Goal: Transaction & Acquisition: Purchase product/service

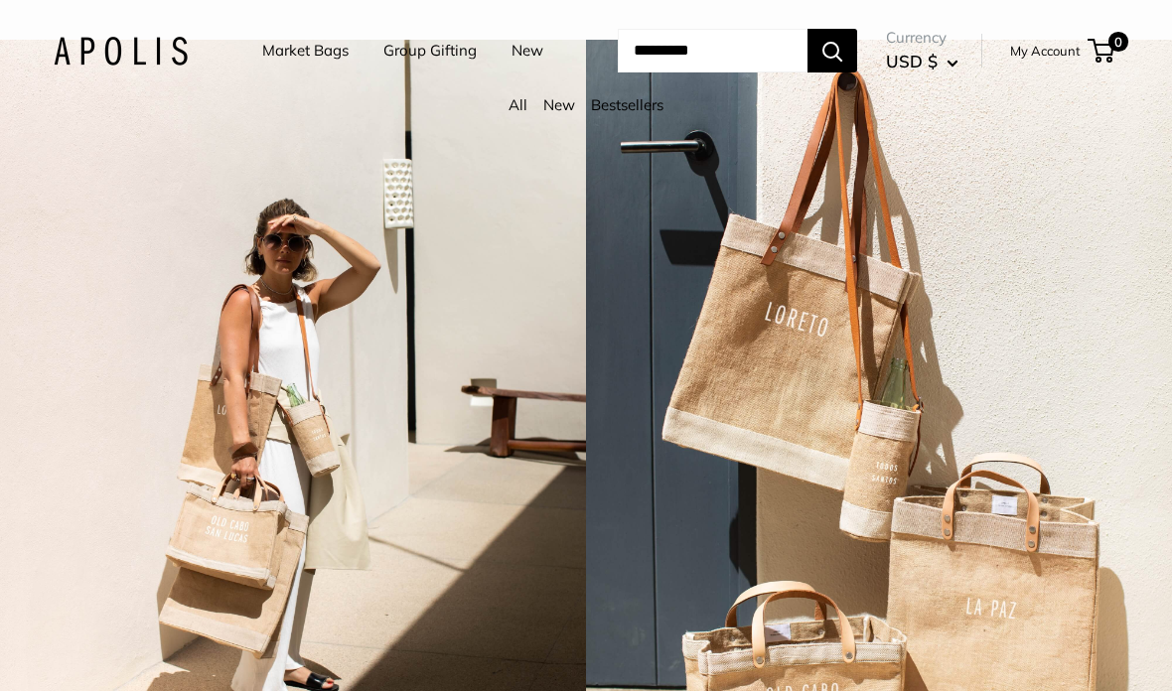
click at [322, 55] on link "Market Bags" at bounding box center [305, 51] width 86 height 28
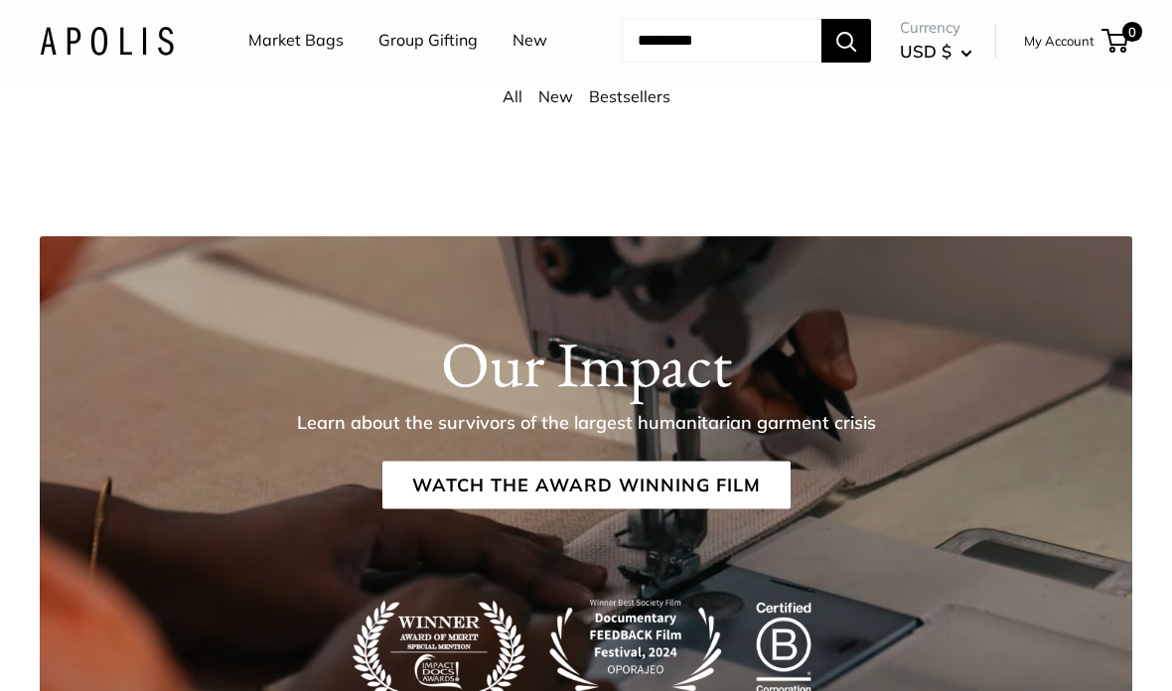
scroll to position [3338, 0]
click at [512, 57] on link "New" at bounding box center [529, 42] width 35 height 30
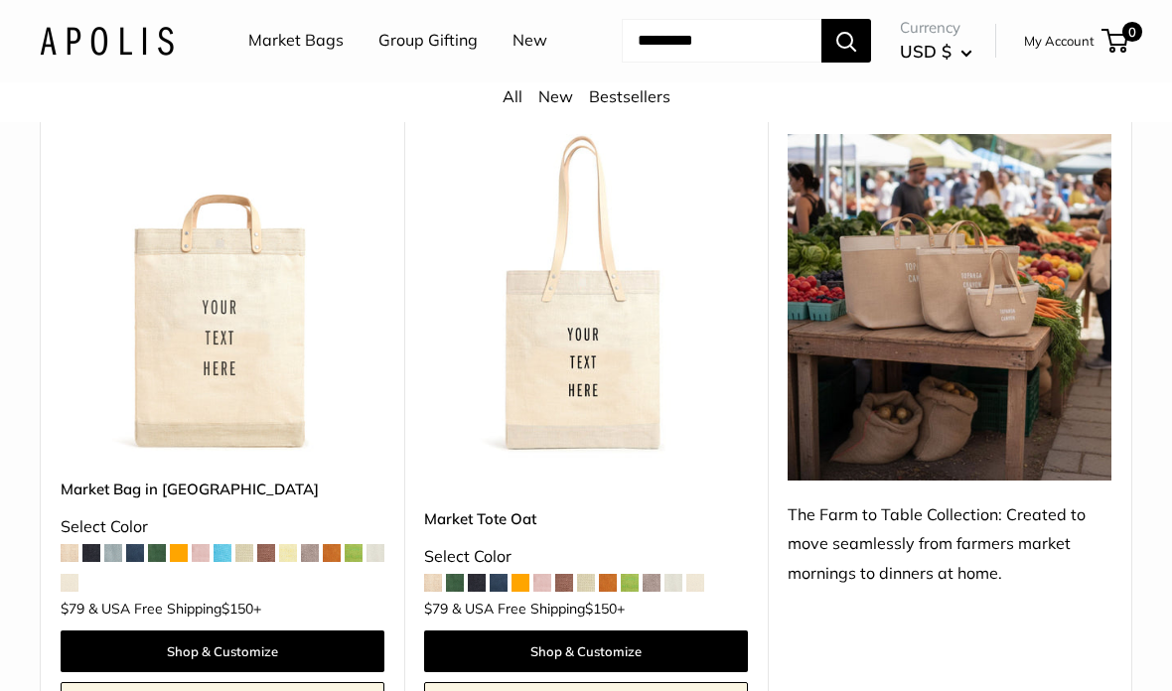
scroll to position [921, 0]
click at [899, 580] on div "The Farm to Table Collection: Created to move seamlessly from farmers market mo…" at bounding box center [949, 544] width 324 height 89
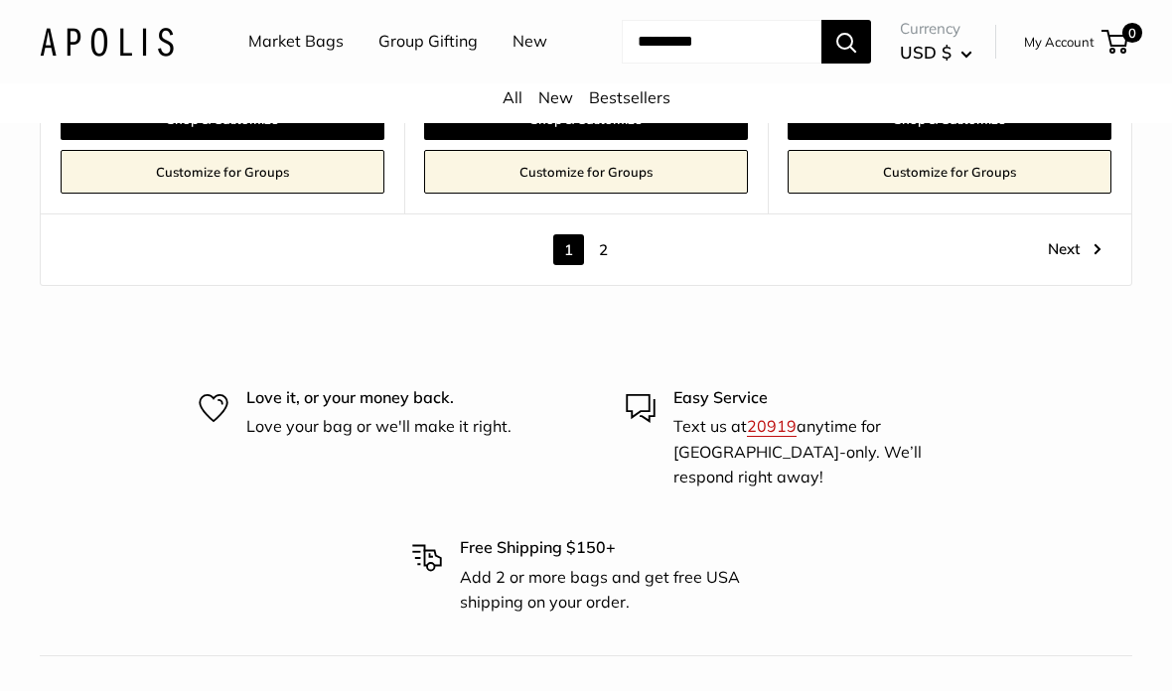
scroll to position [10344, 0]
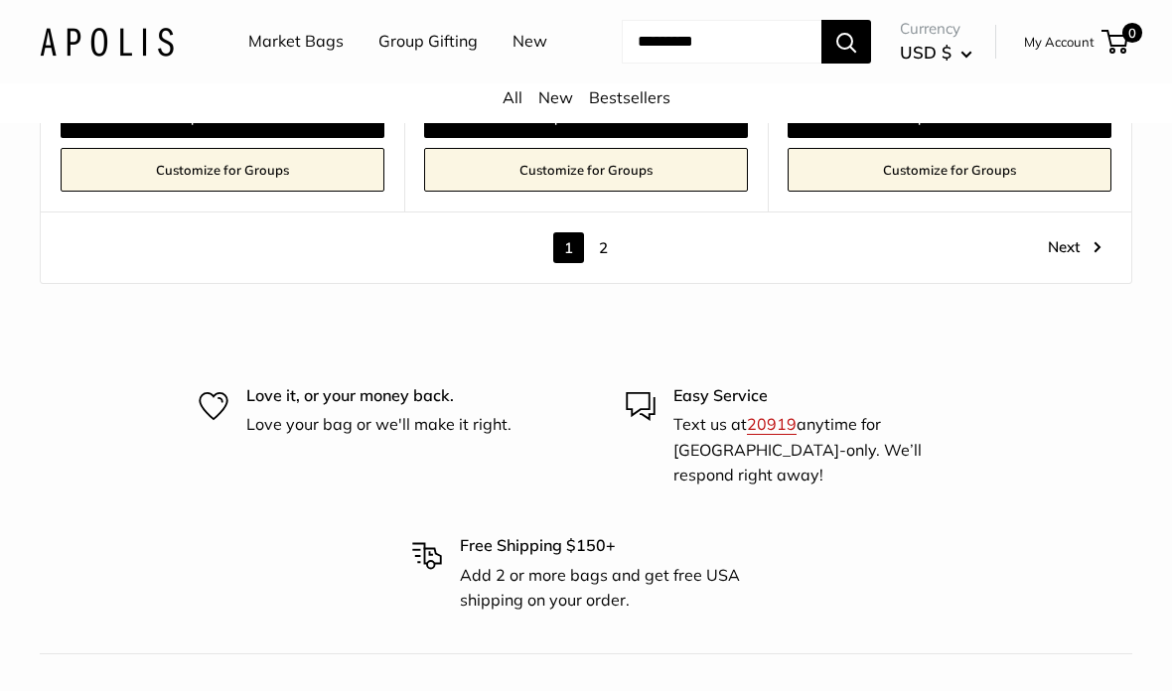
click at [1065, 253] on link "Next" at bounding box center [1074, 247] width 54 height 31
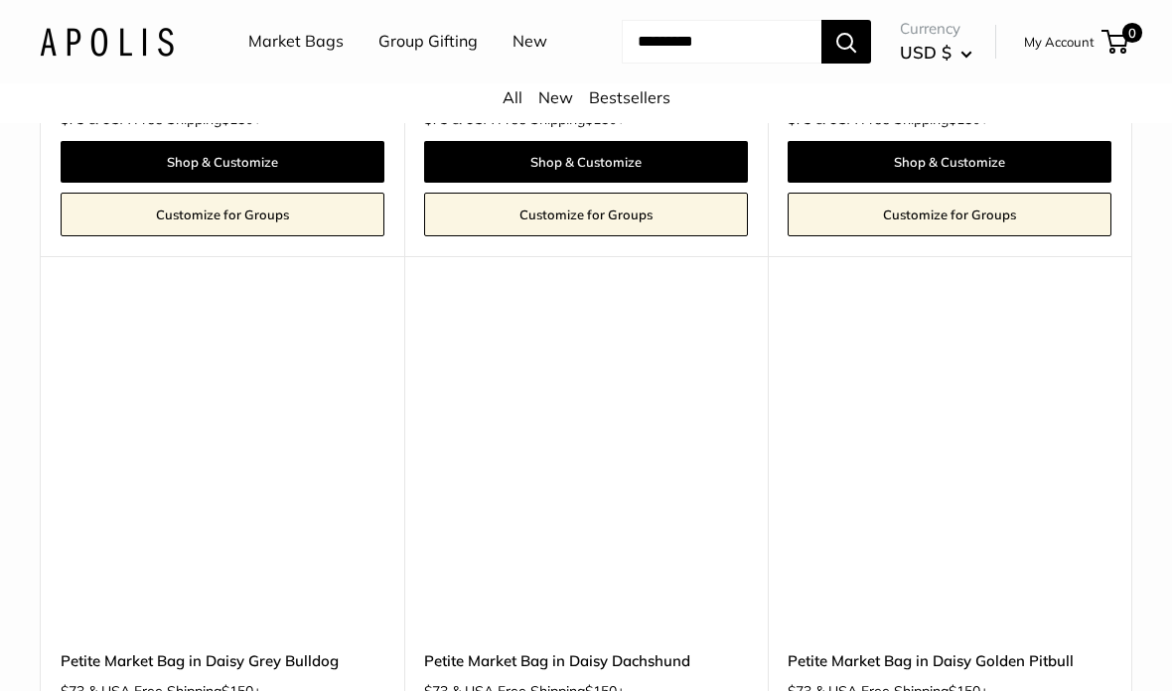
scroll to position [8777, 0]
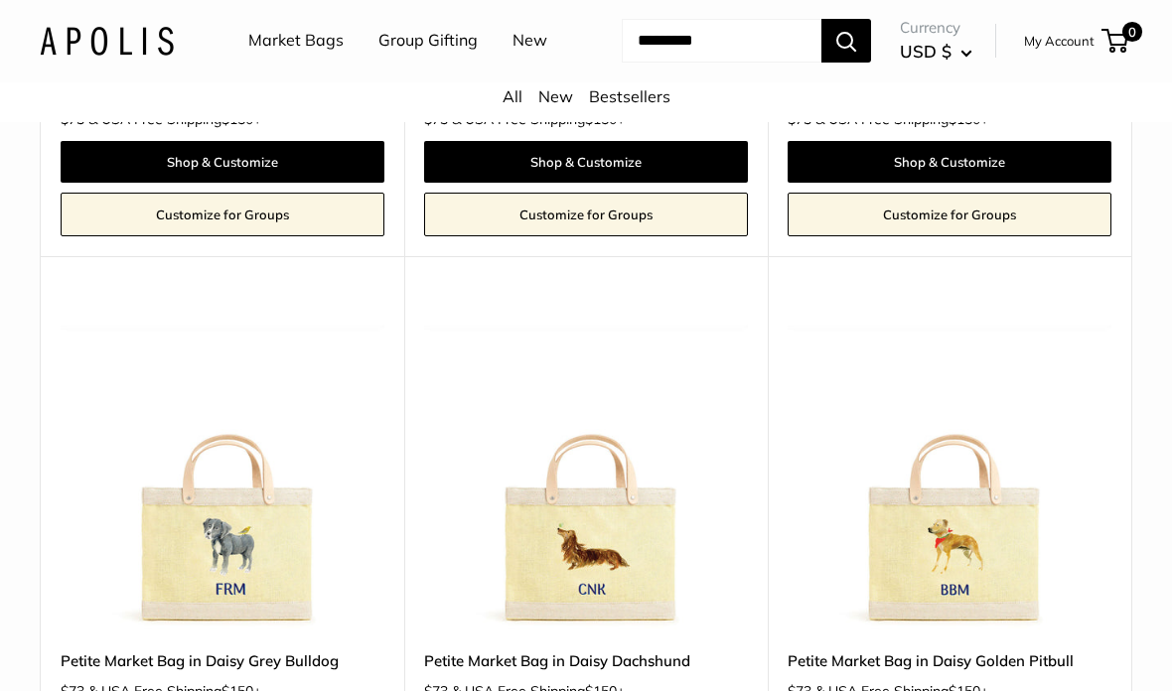
click at [252, 479] on img at bounding box center [223, 469] width 324 height 324
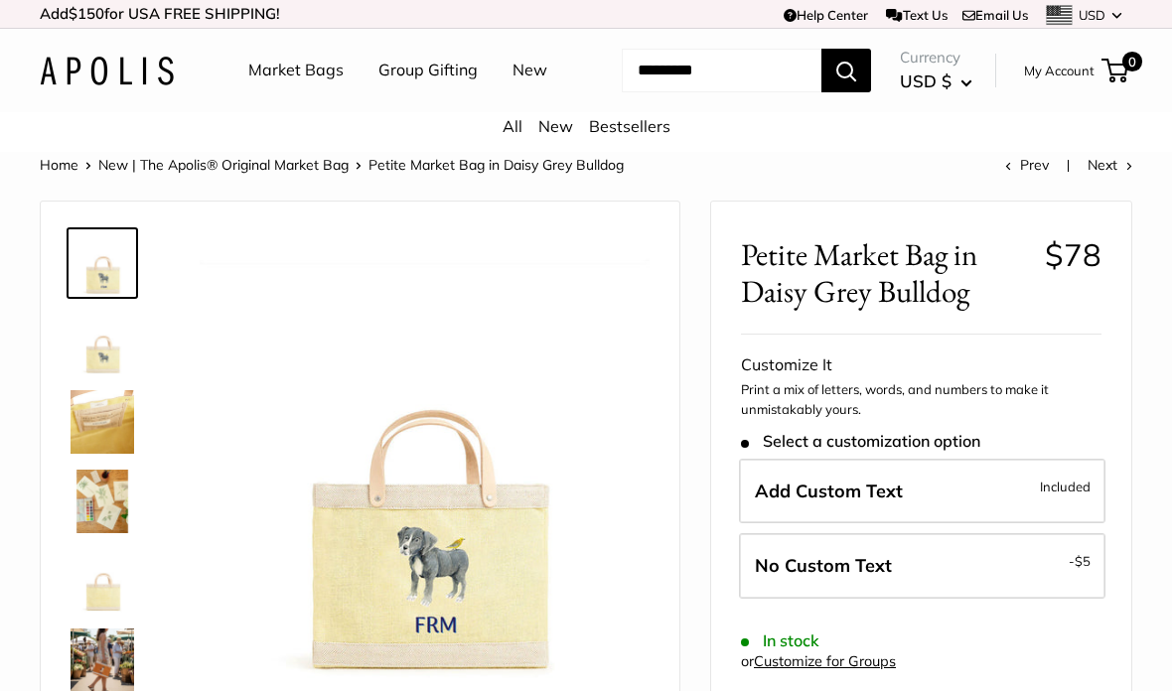
click at [310, 64] on link "Market Bags" at bounding box center [295, 71] width 95 height 30
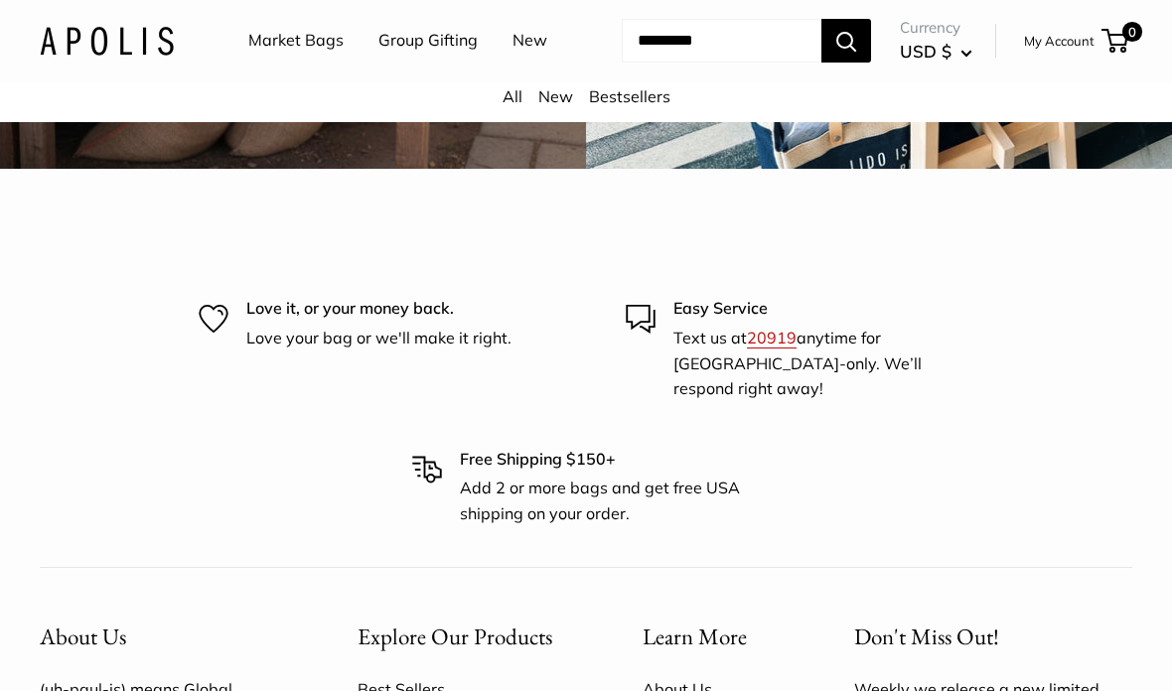
scroll to position [4854, 0]
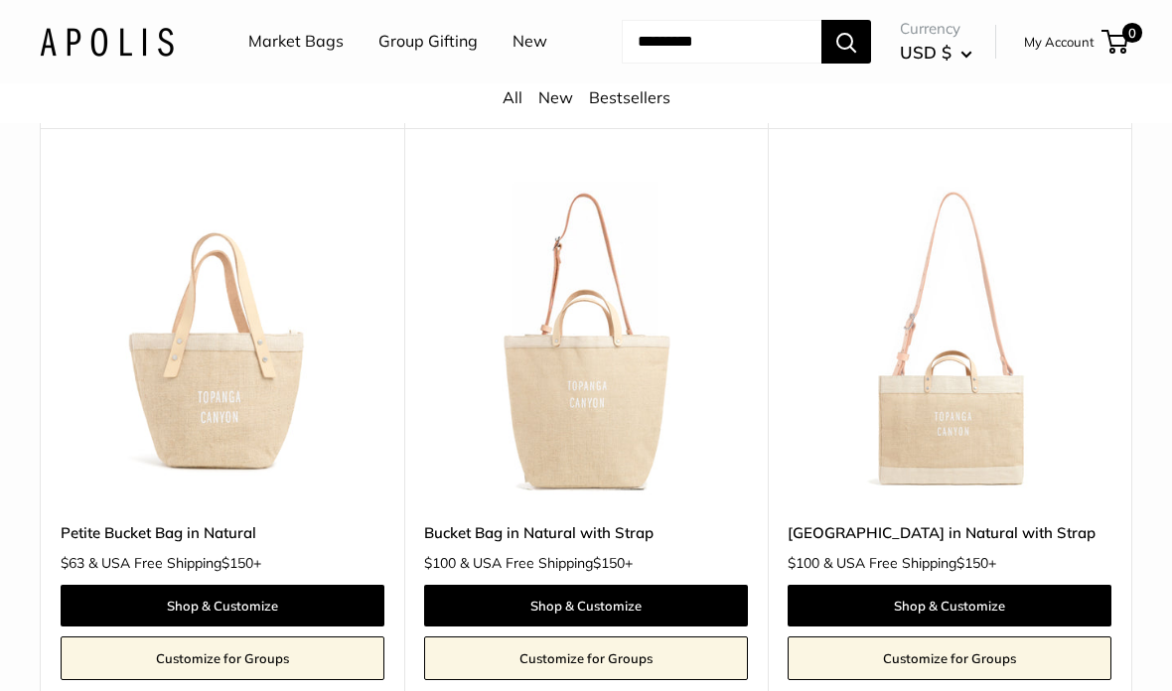
scroll to position [765, 0]
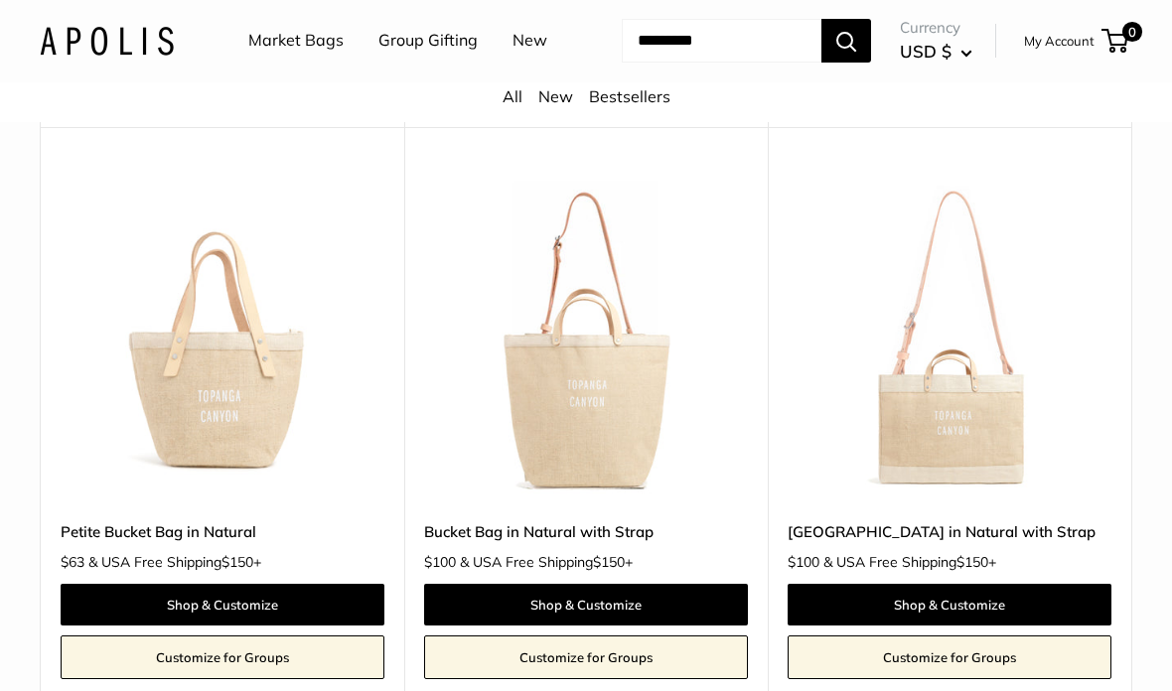
click at [644, 460] on img at bounding box center [586, 340] width 324 height 324
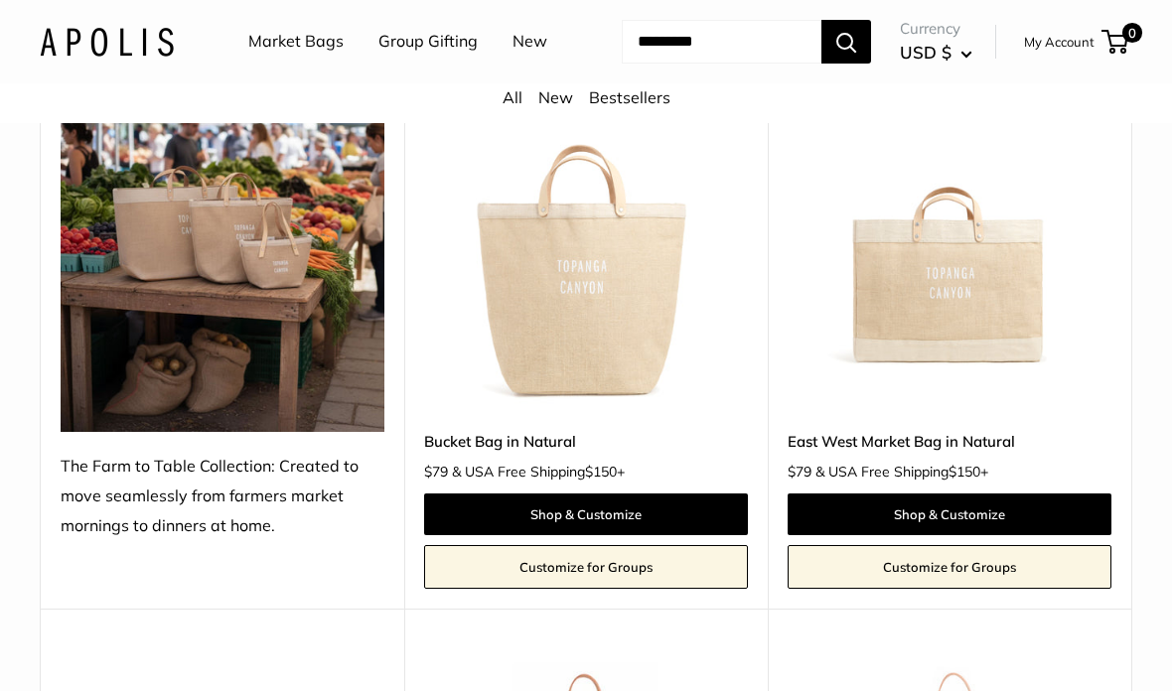
scroll to position [273, 0]
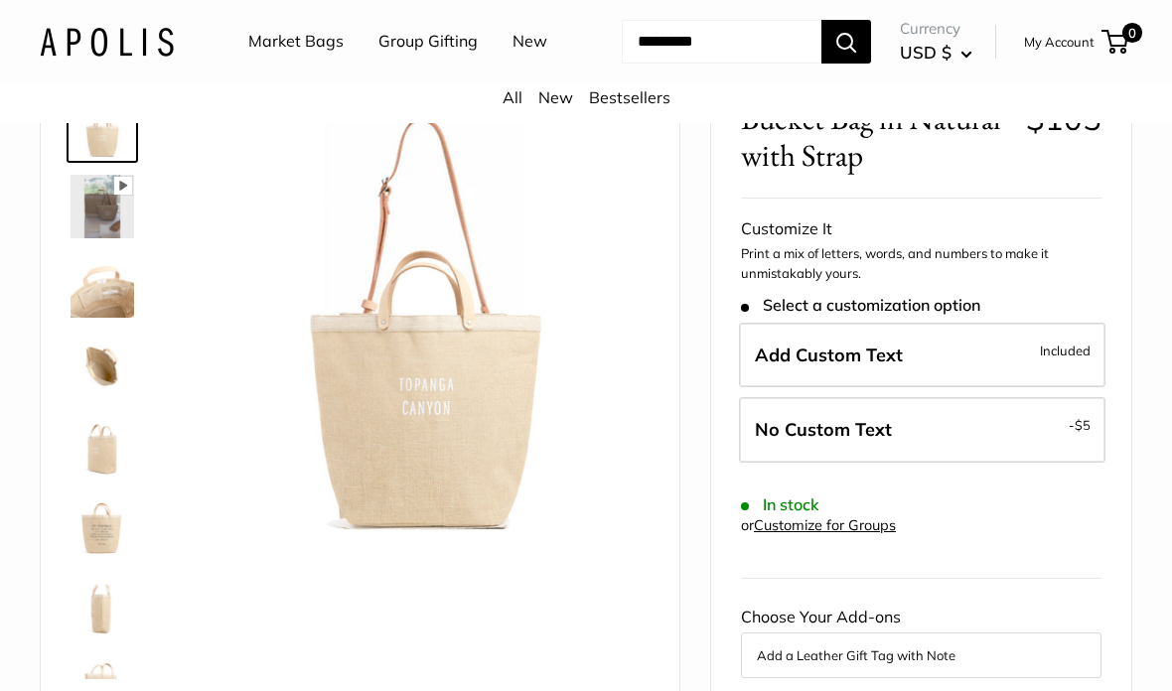
scroll to position [137, 0]
click at [115, 237] on img at bounding box center [102, 206] width 64 height 64
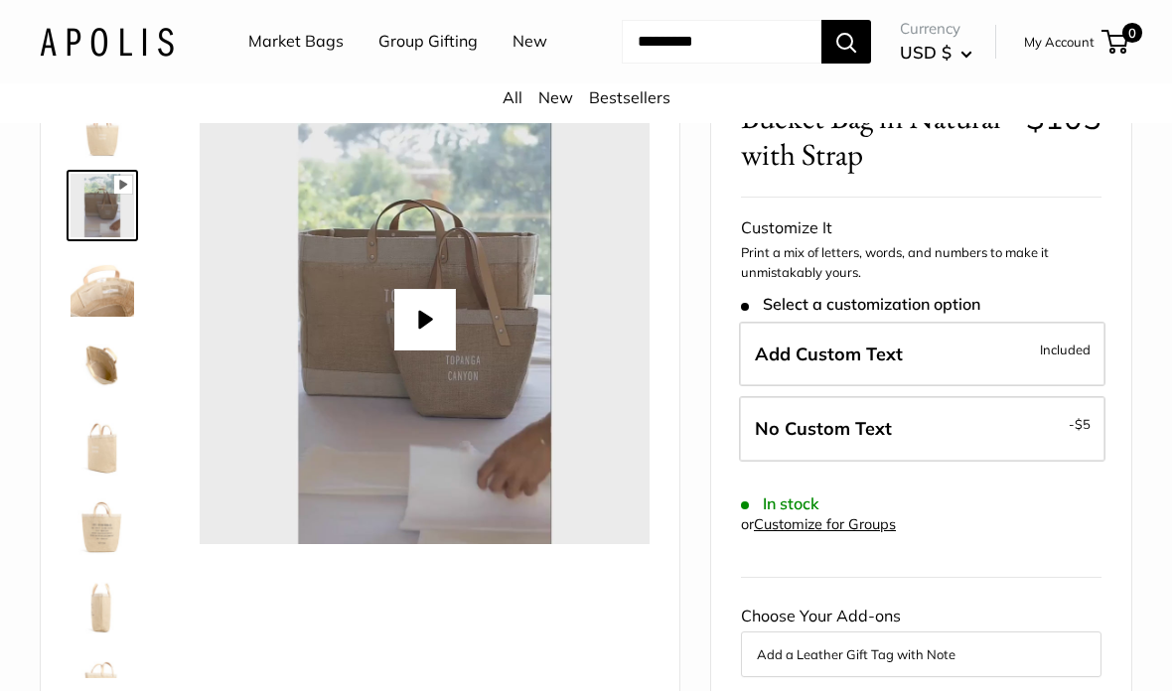
click at [98, 317] on img at bounding box center [102, 285] width 64 height 64
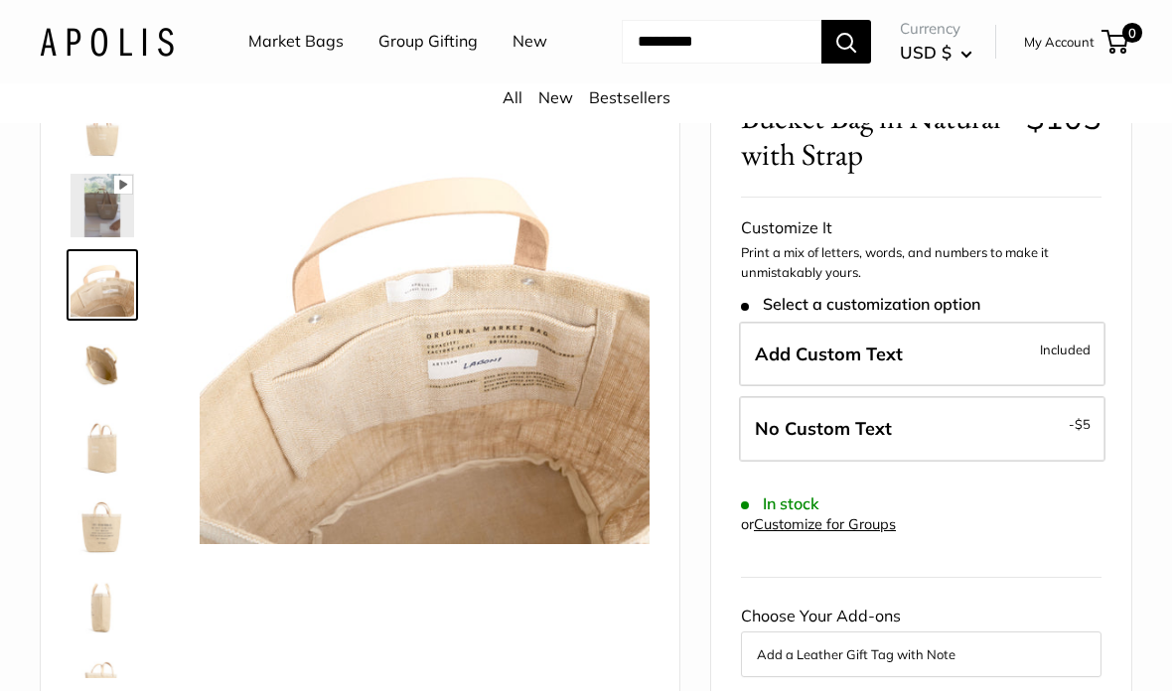
click at [98, 396] on img at bounding box center [102, 365] width 64 height 64
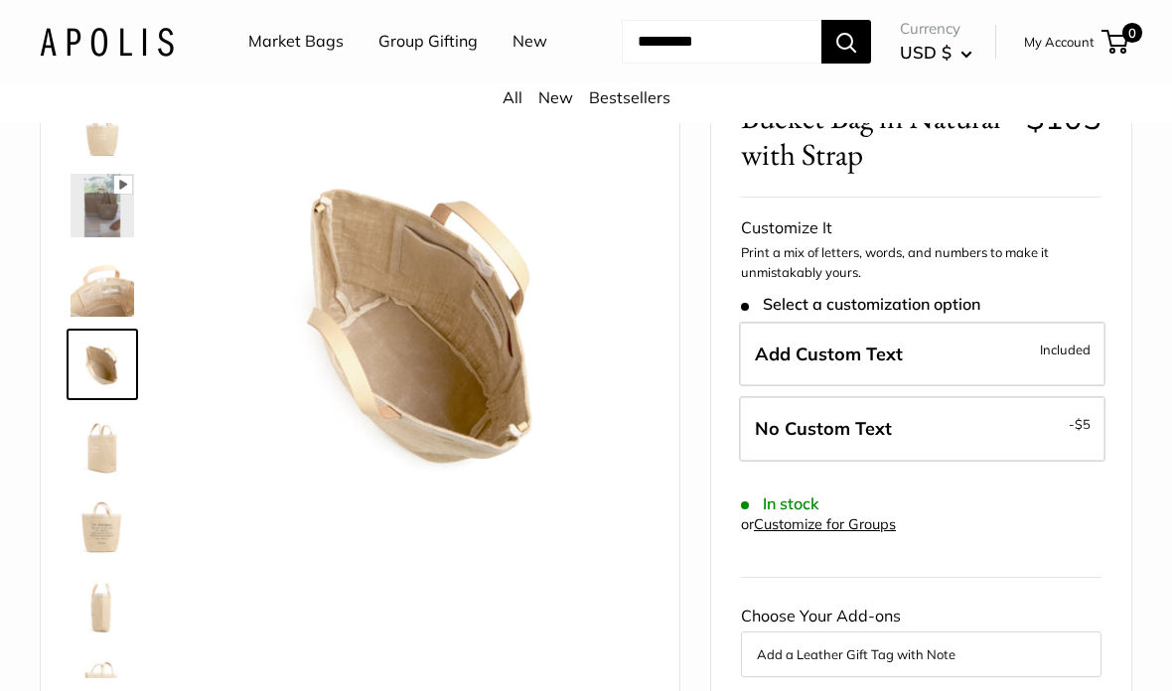
click at [98, 476] on img at bounding box center [102, 444] width 64 height 64
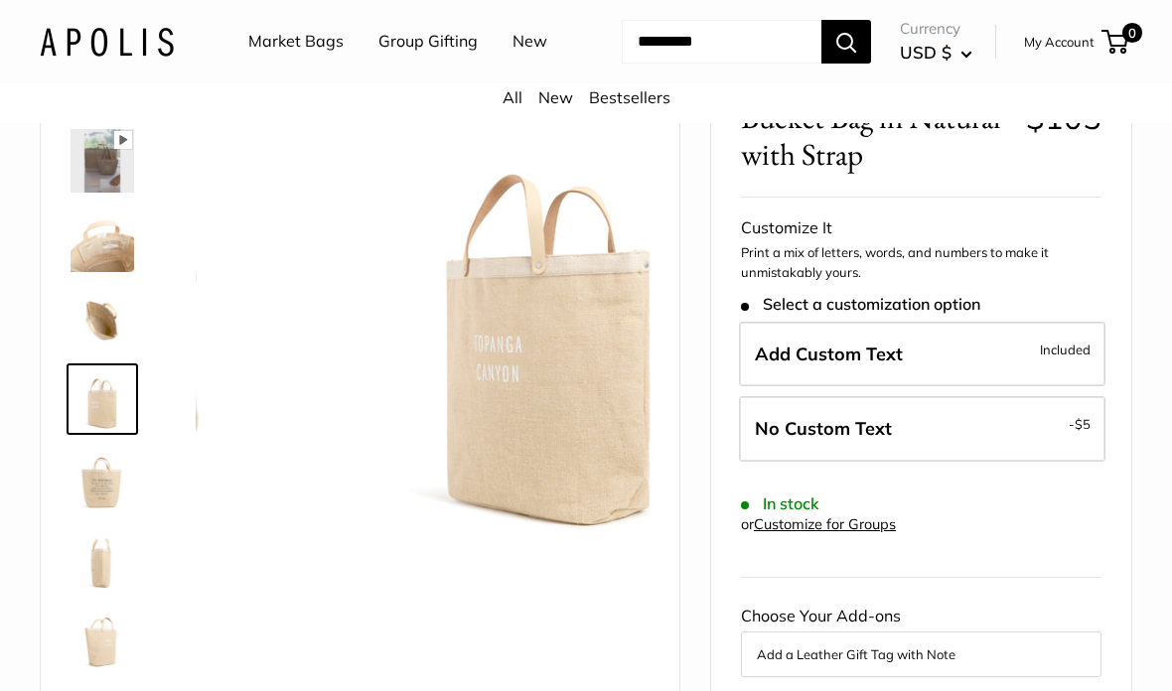
scroll to position [48, 0]
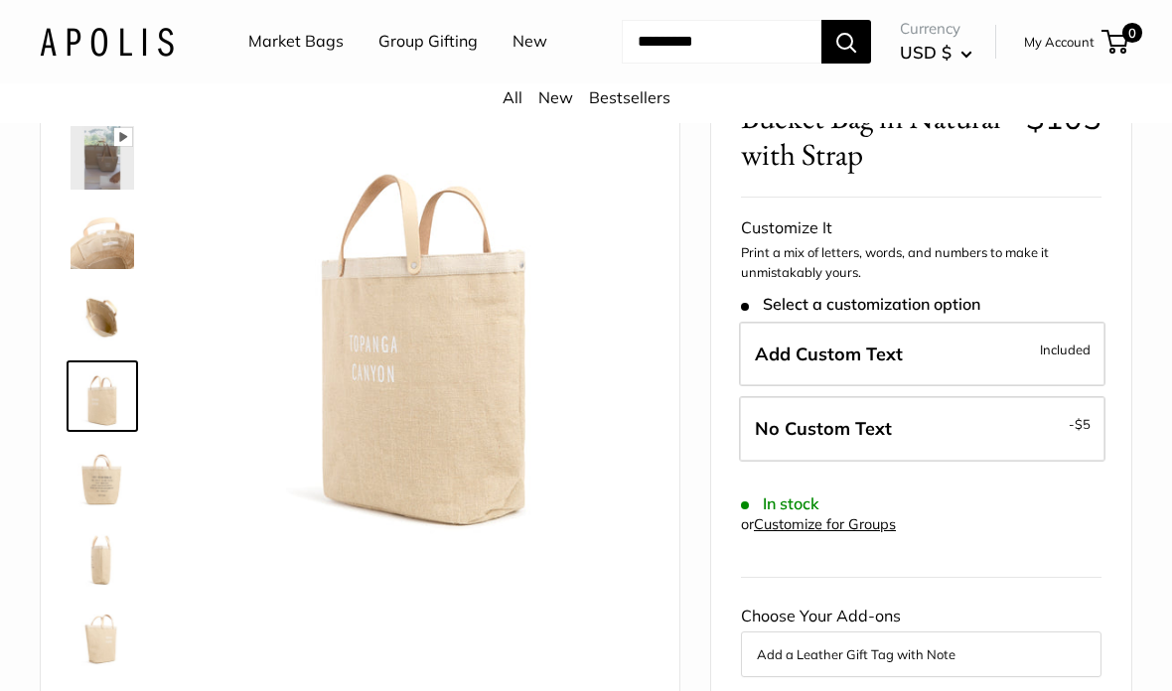
click at [88, 507] on img at bounding box center [102, 476] width 64 height 64
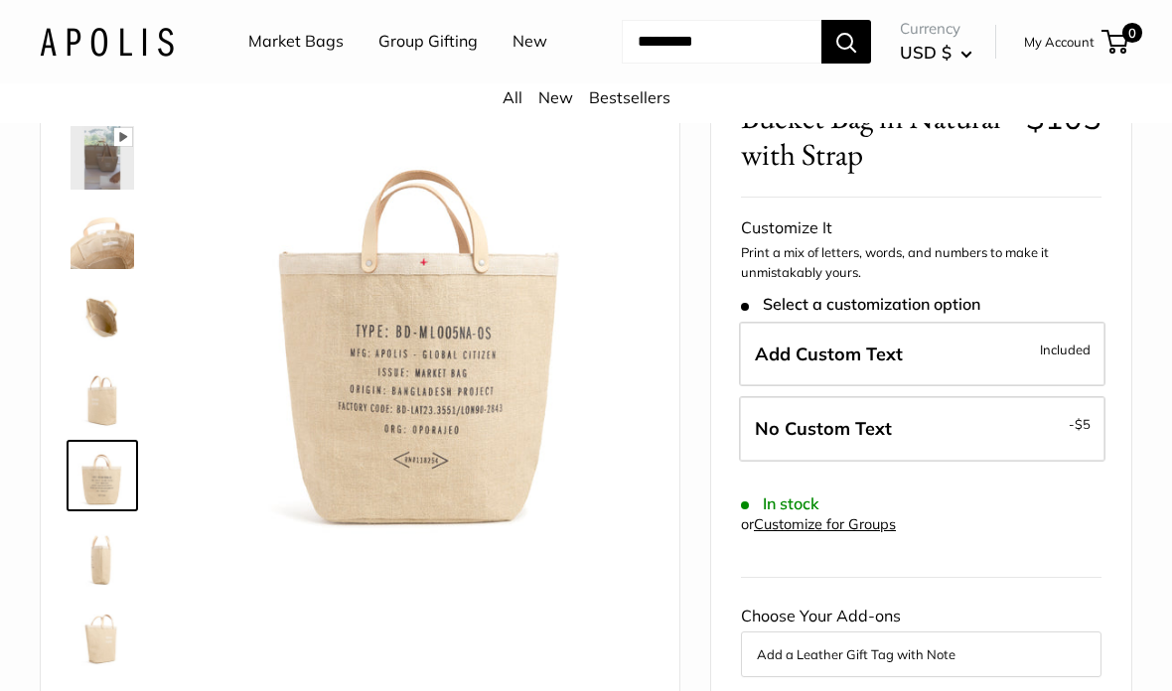
click at [110, 587] on img at bounding box center [102, 555] width 64 height 64
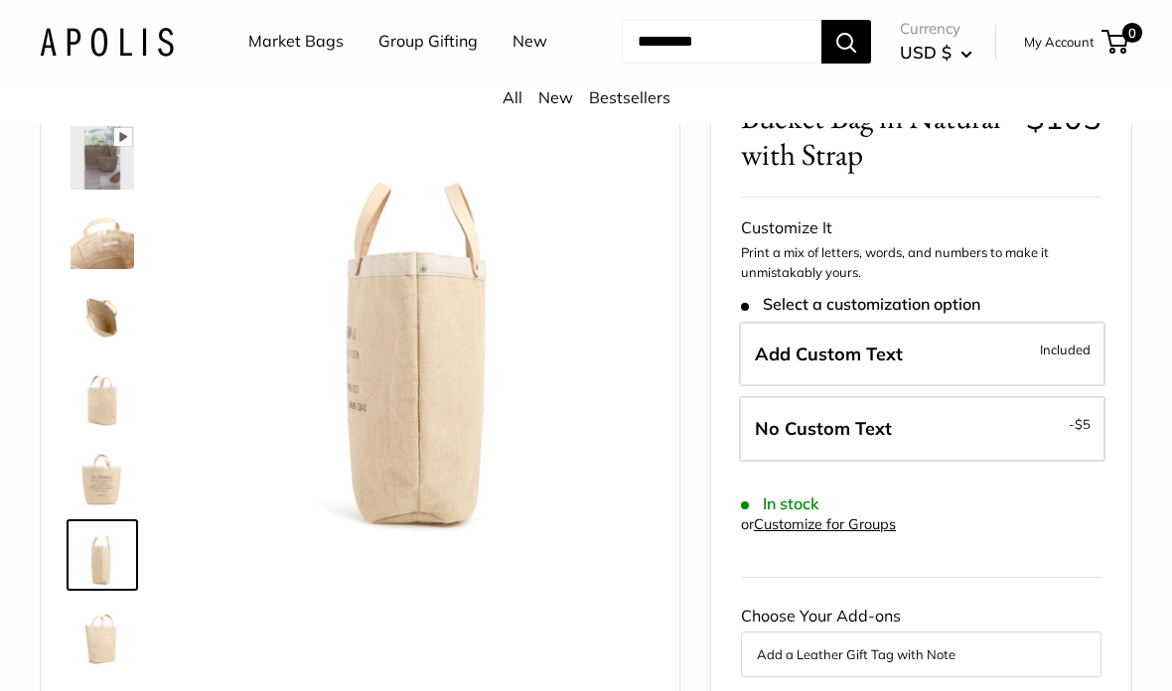
click at [85, 666] on img at bounding box center [102, 635] width 64 height 64
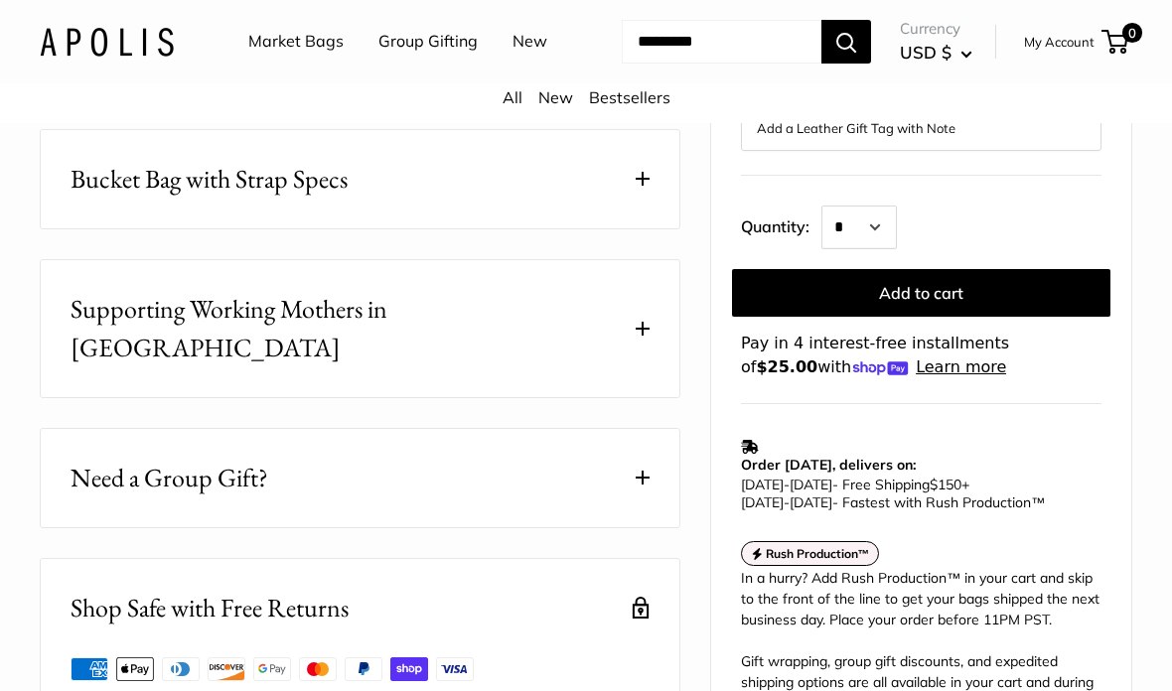
scroll to position [1107, 0]
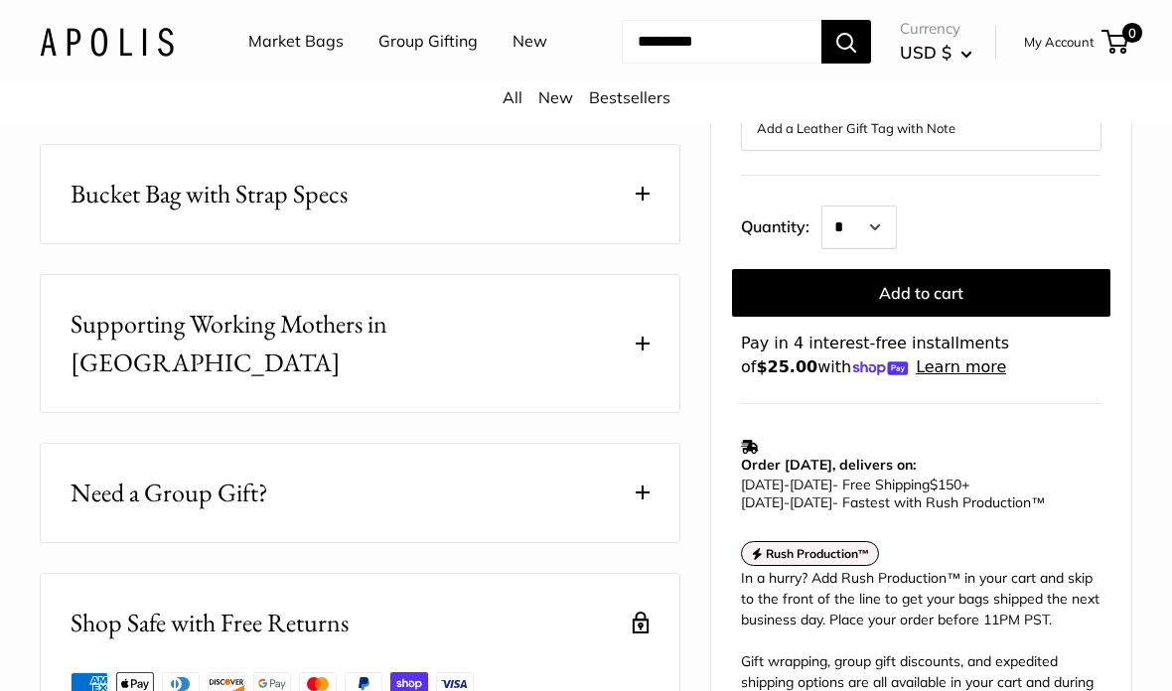
click at [540, 243] on button "Bucket Bag with Strap Specs" at bounding box center [360, 194] width 638 height 98
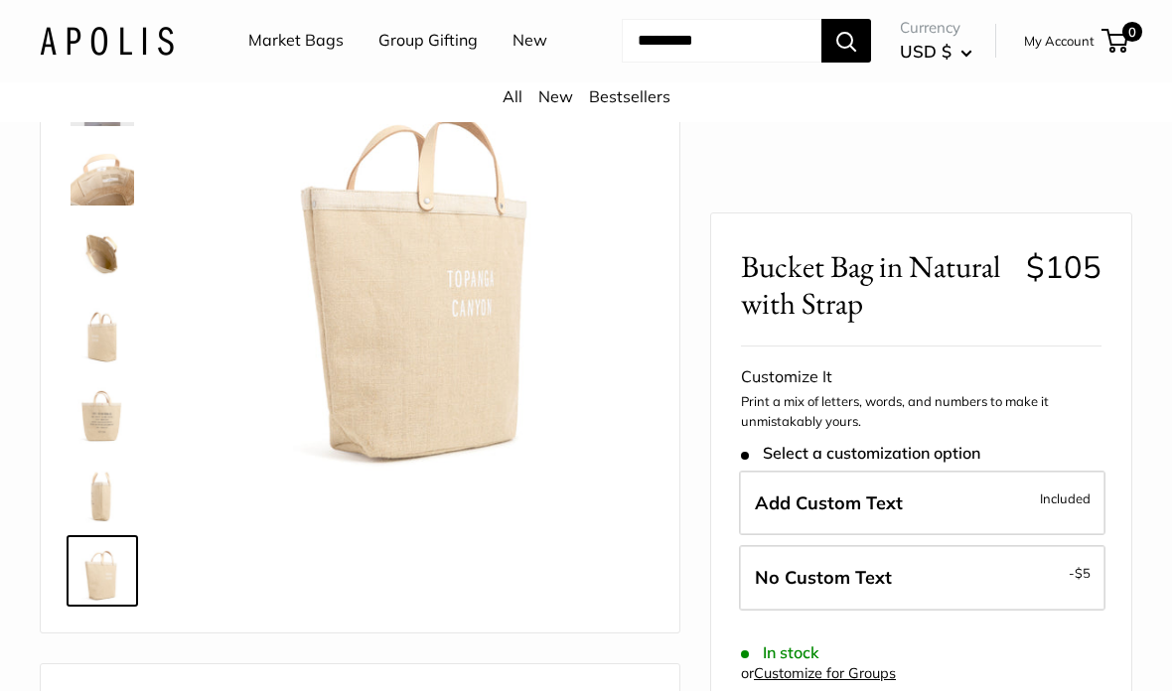
scroll to position [191, 0]
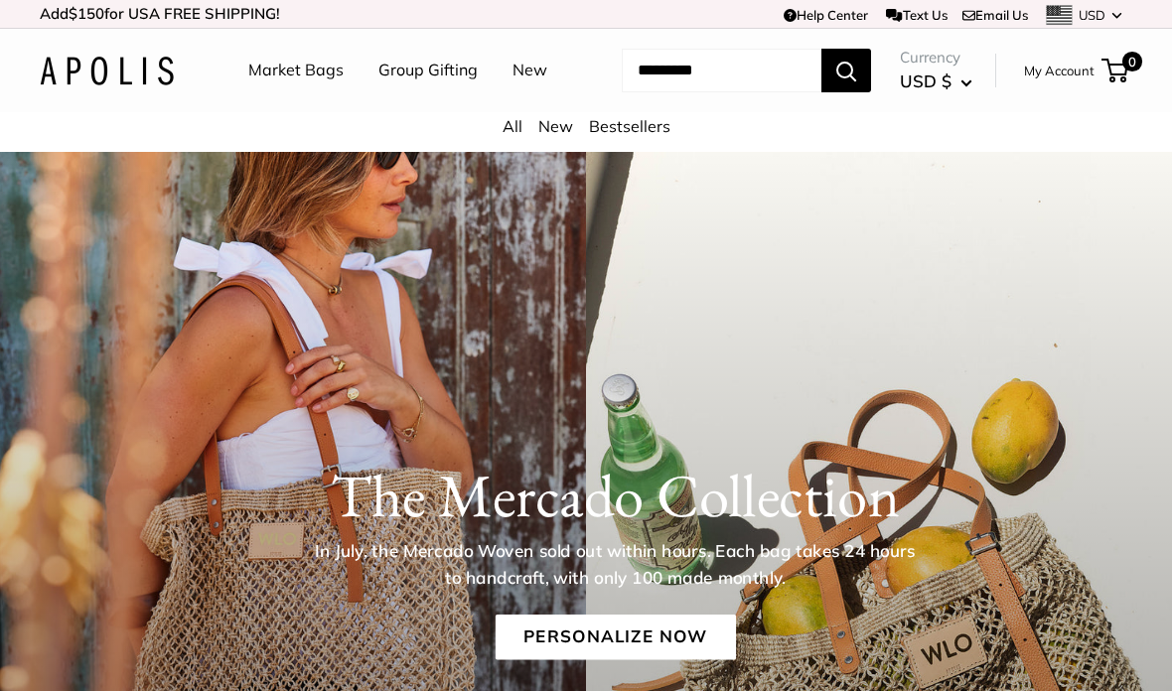
click at [325, 75] on link "Market Bags" at bounding box center [295, 71] width 95 height 30
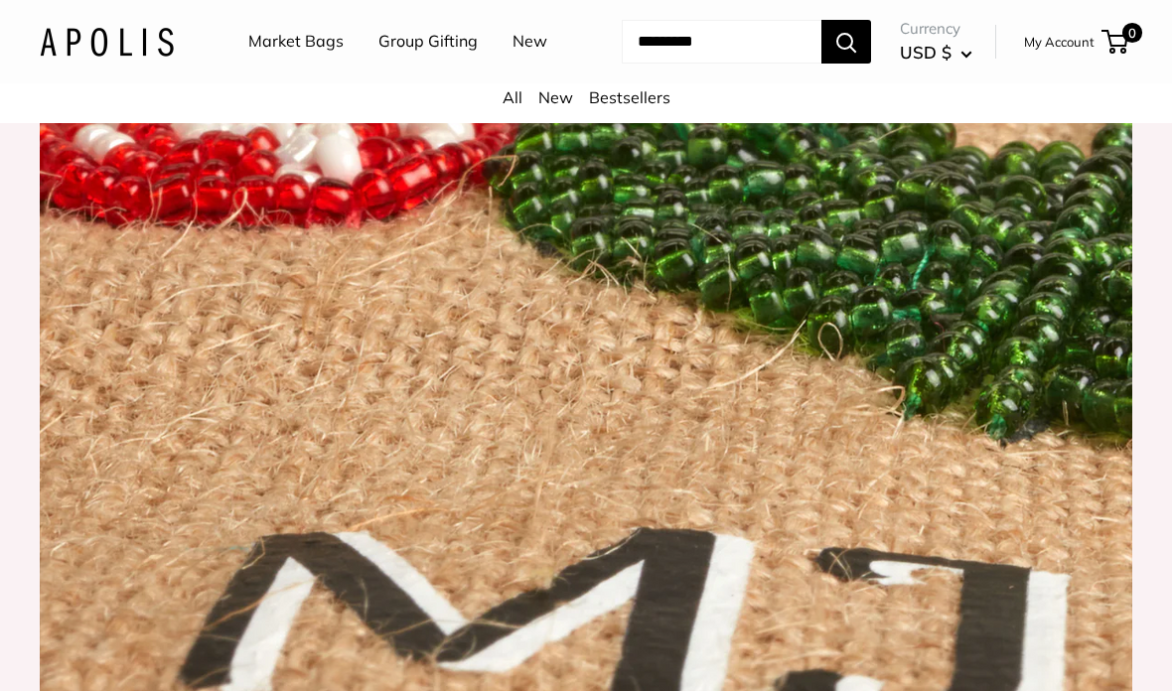
scroll to position [2287, 0]
click at [509, 107] on link "All" at bounding box center [512, 97] width 20 height 20
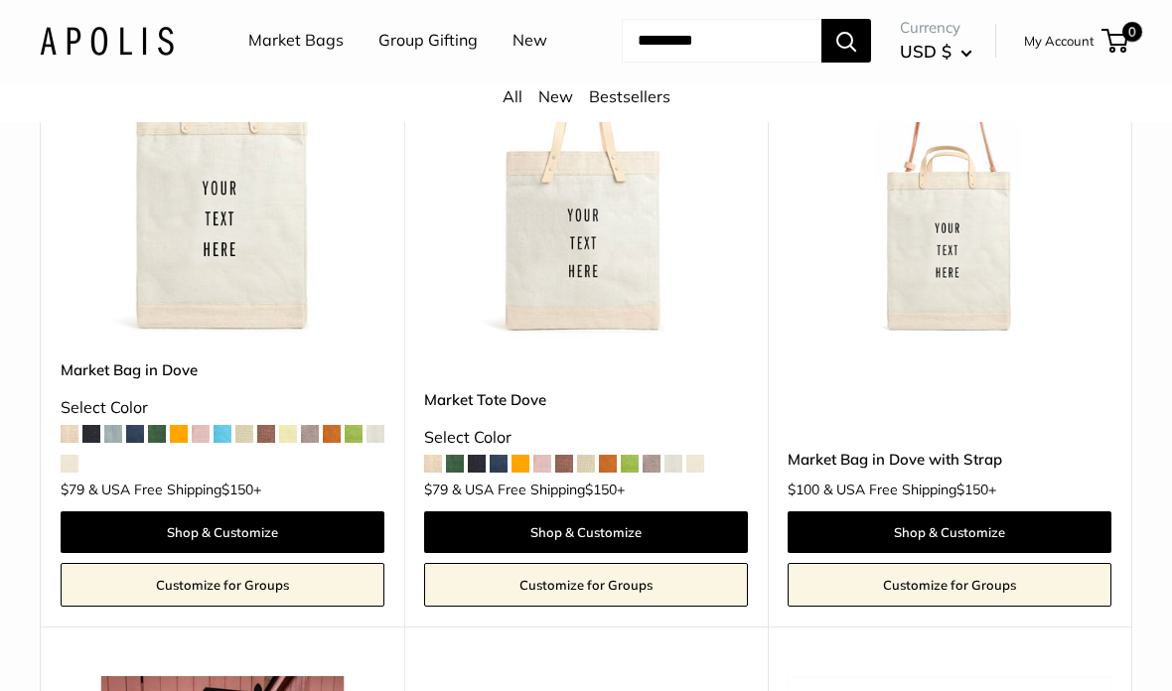
scroll to position [2349, 0]
click at [971, 339] on img at bounding box center [949, 177] width 324 height 324
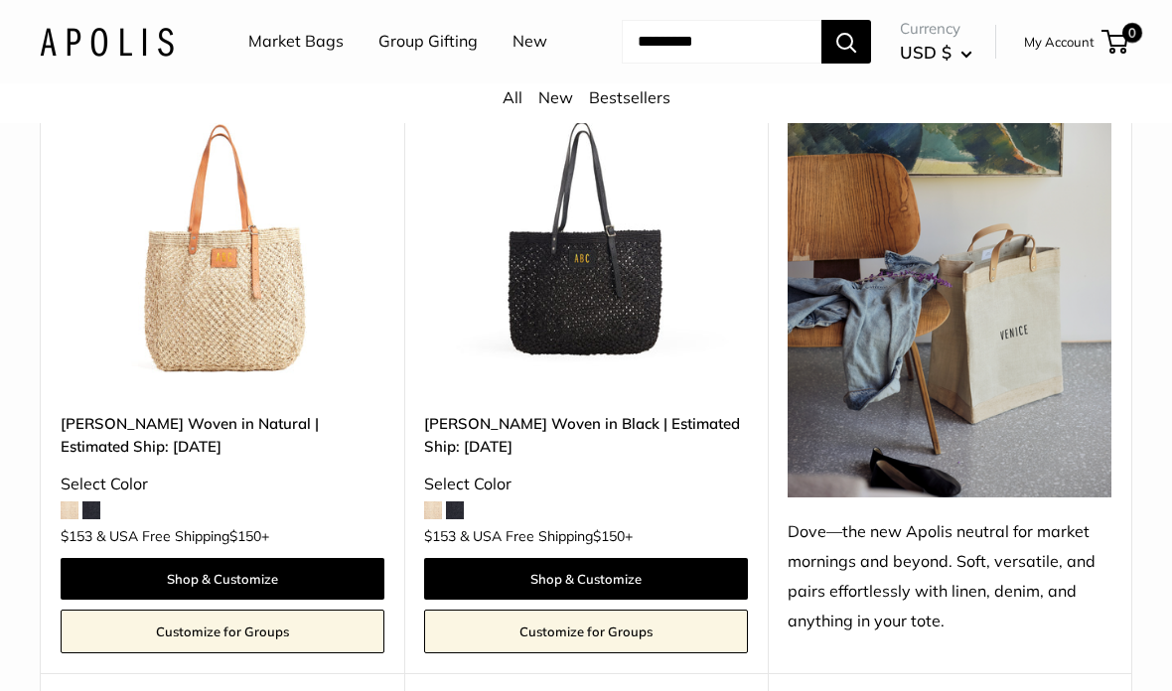
scroll to position [1642, 0]
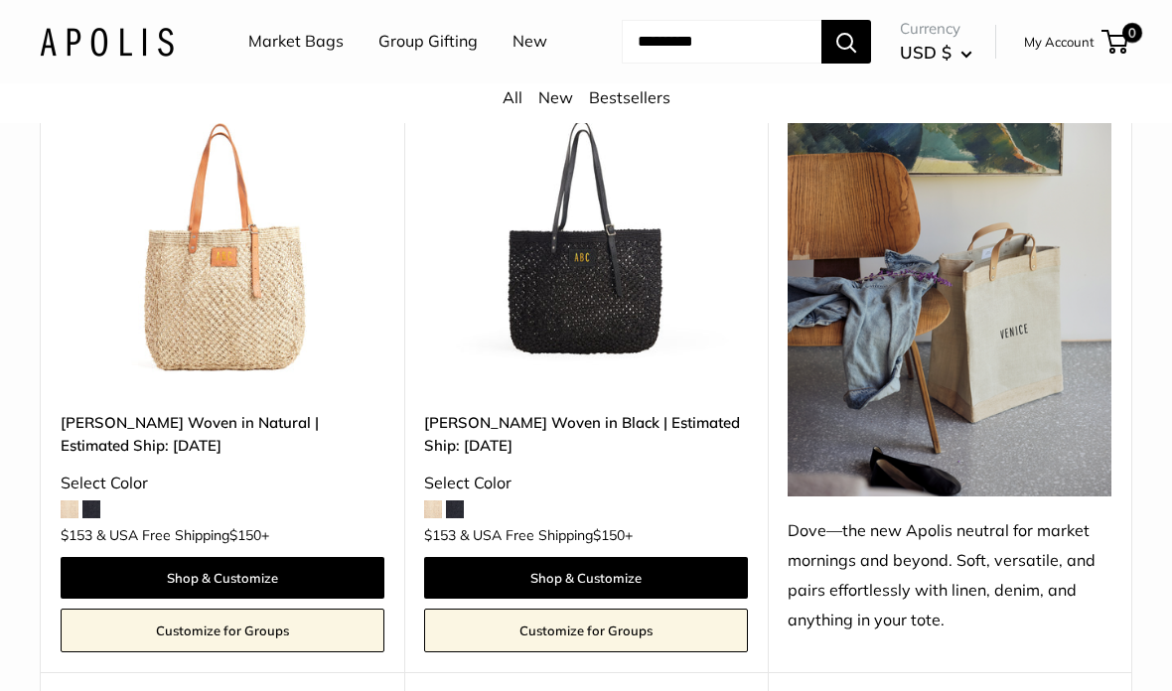
click at [234, 369] on img at bounding box center [223, 230] width 324 height 324
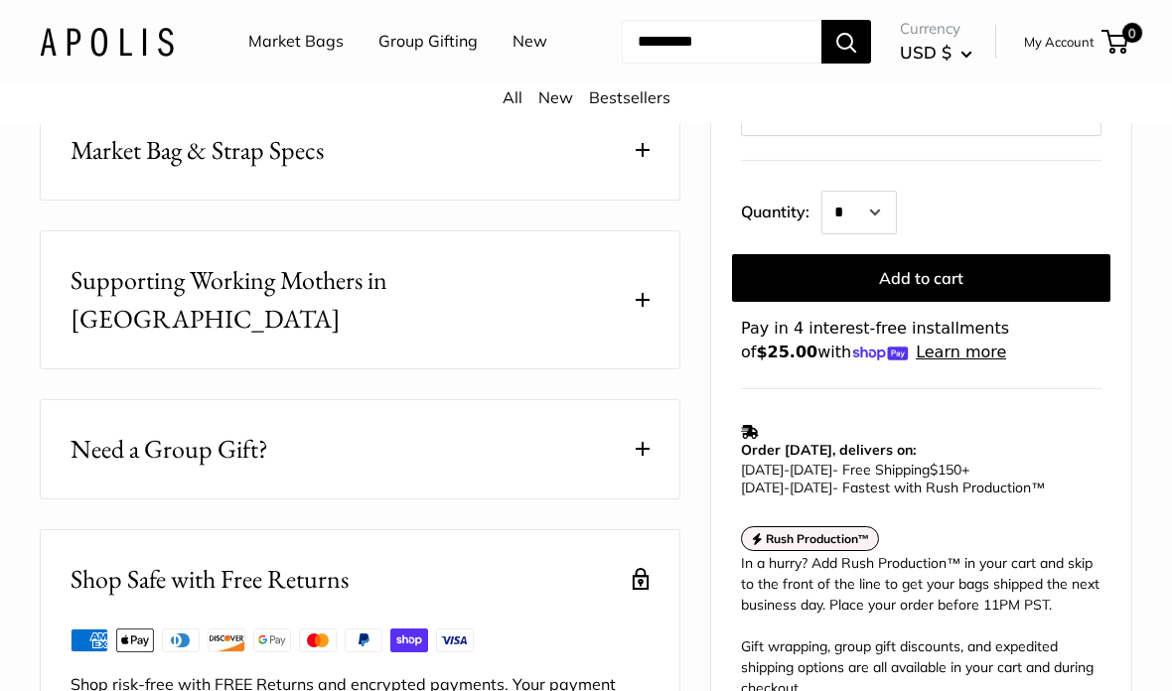
scroll to position [1024, 0]
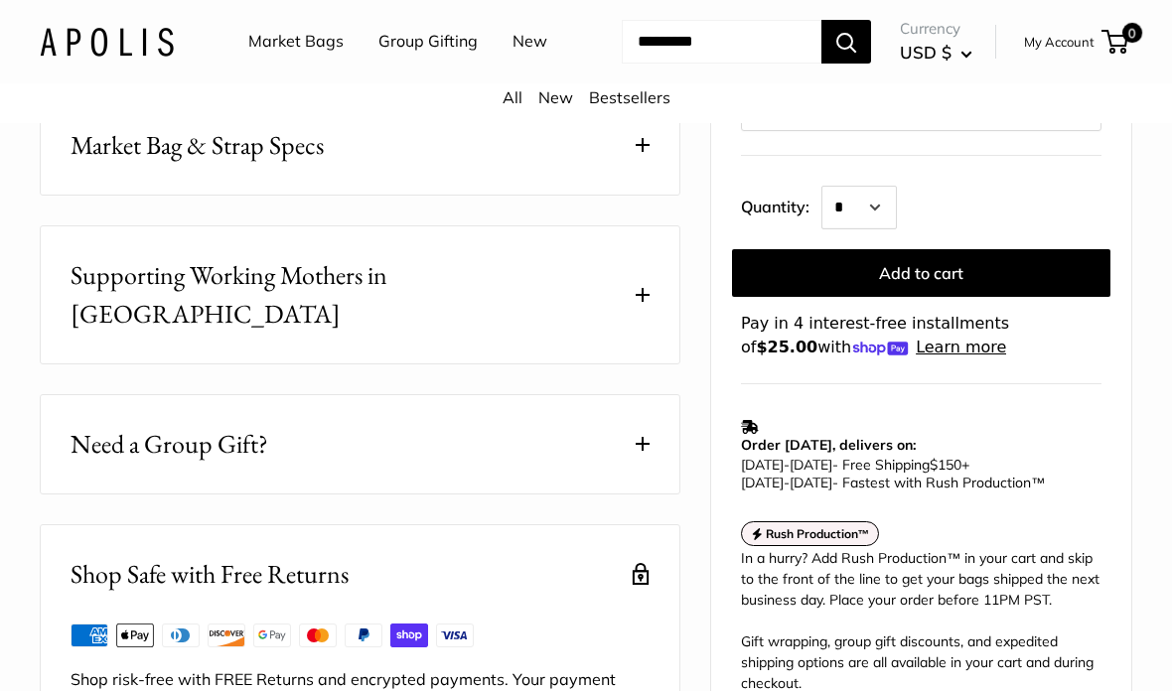
click at [410, 195] on button "Market Bag & Strap Specs" at bounding box center [360, 145] width 638 height 98
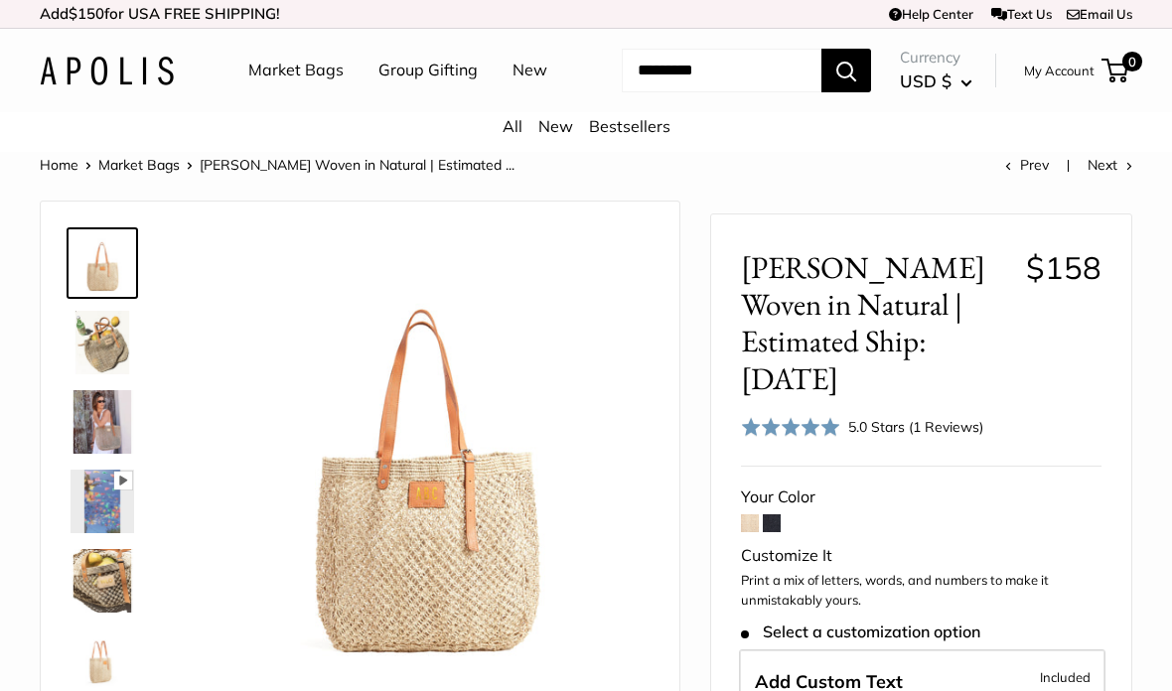
click at [101, 374] on img at bounding box center [102, 343] width 64 height 64
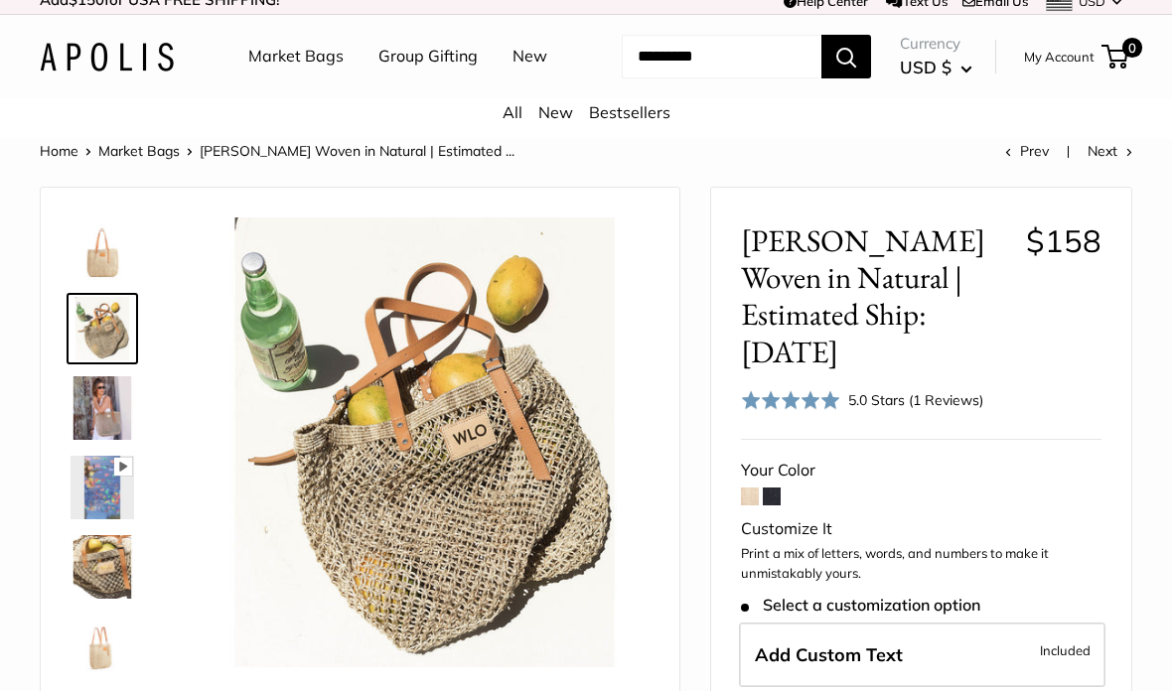
click at [824, 410] on span at bounding box center [790, 400] width 99 height 20
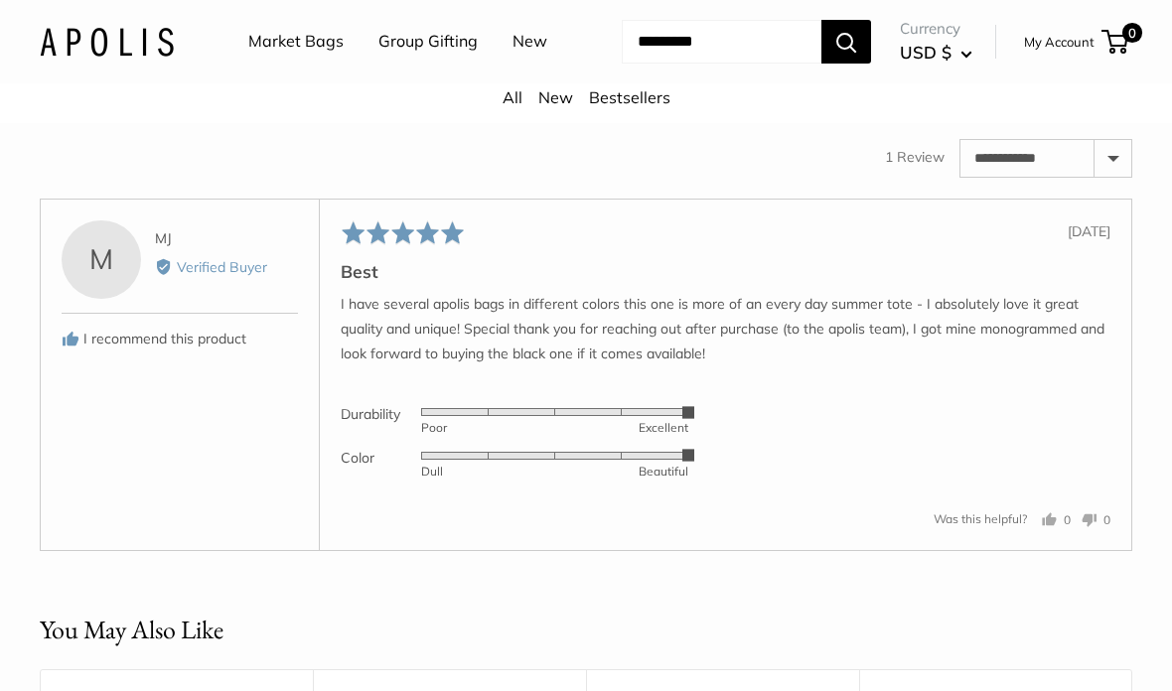
scroll to position [2989, 0]
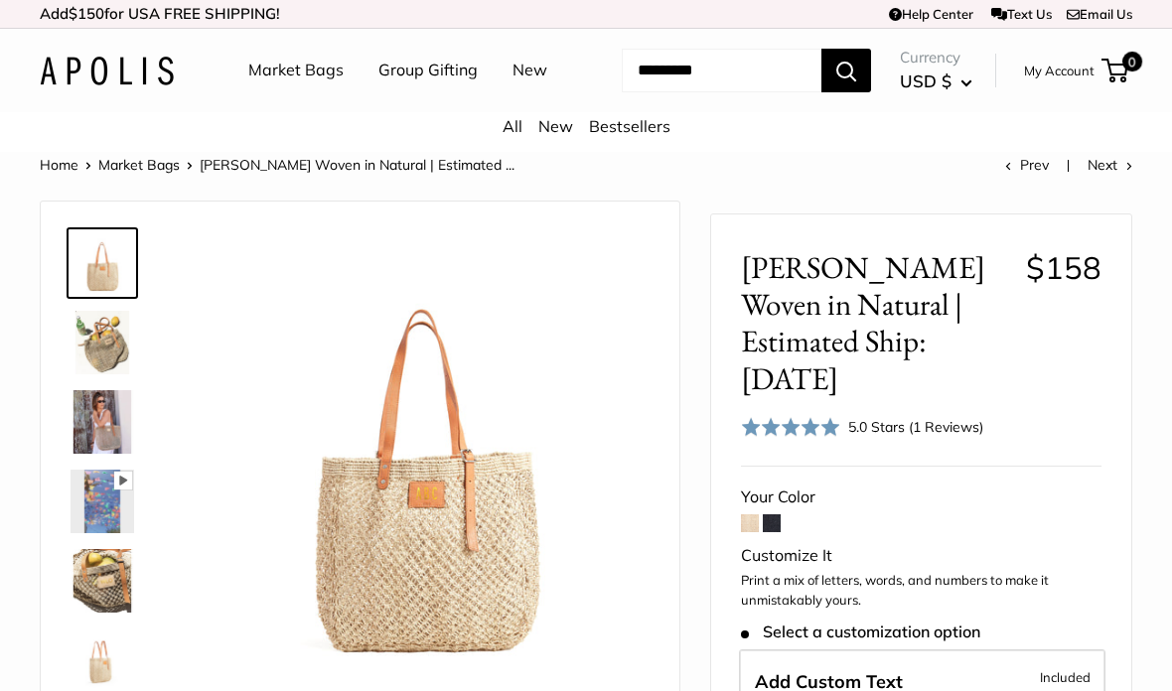
scroll to position [2990, 0]
